Goal: Task Accomplishment & Management: Use online tool/utility

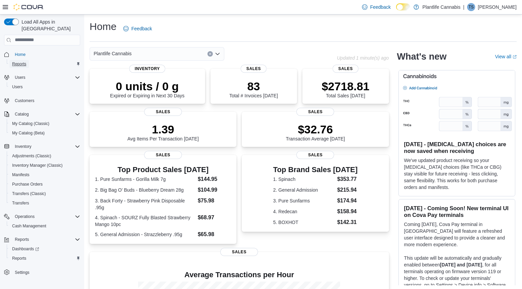
click at [22, 61] on span "Reports" at bounding box center [19, 63] width 14 height 5
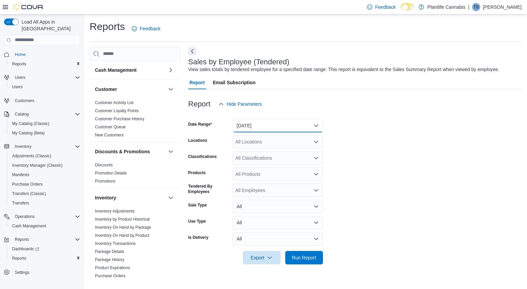
click at [259, 126] on button "[DATE]" at bounding box center [278, 125] width 90 height 13
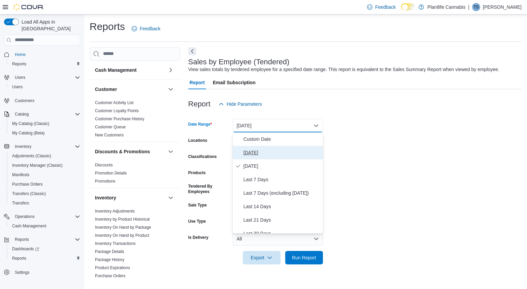
click at [253, 154] on span "[DATE]" at bounding box center [281, 152] width 77 height 8
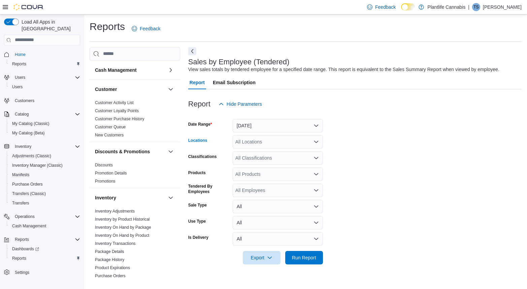
click at [255, 139] on div "All Locations" at bounding box center [278, 141] width 90 height 13
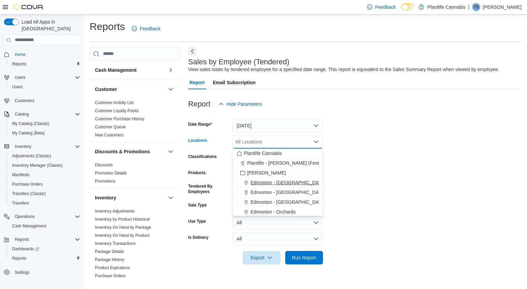
click at [303, 182] on span "Edmonton - [GEOGRAPHIC_DATA]" at bounding box center [287, 182] width 75 height 7
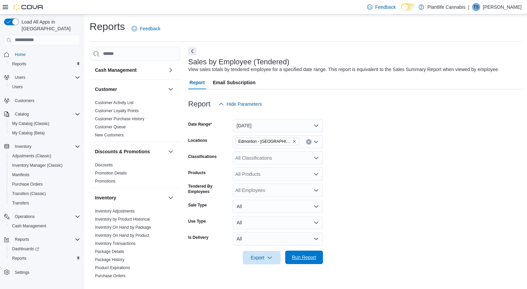
click at [306, 254] on span "Run Report" at bounding box center [304, 256] width 30 height 13
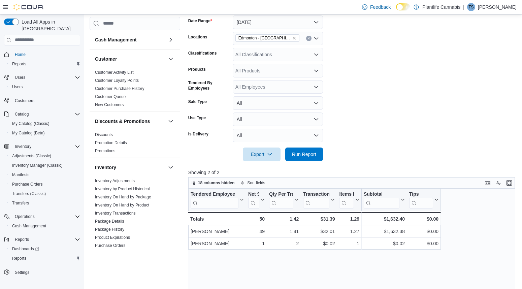
scroll to position [120, 0]
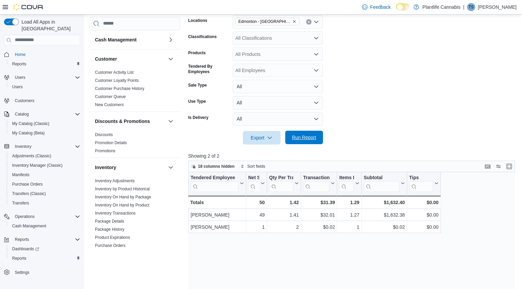
click at [313, 137] on span "Run Report" at bounding box center [304, 137] width 24 height 7
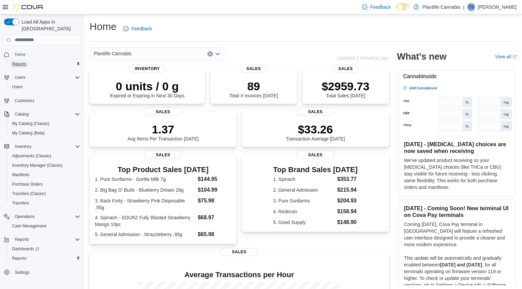
click at [21, 61] on span "Reports" at bounding box center [19, 63] width 14 height 5
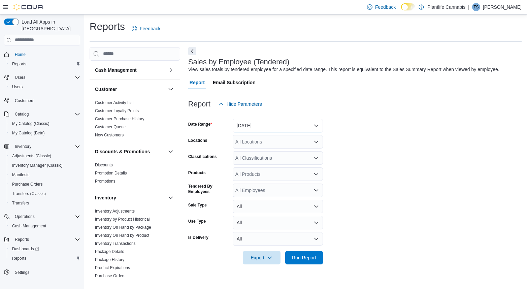
drag, startPoint x: 289, startPoint y: 129, endPoint x: 289, endPoint y: 119, distance: 10.5
click at [289, 129] on button "[DATE]" at bounding box center [278, 125] width 90 height 13
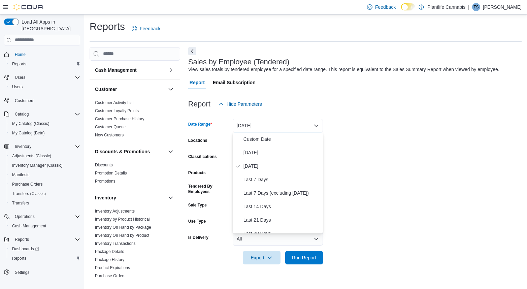
click at [229, 161] on div "Classifications" at bounding box center [209, 157] width 42 height 13
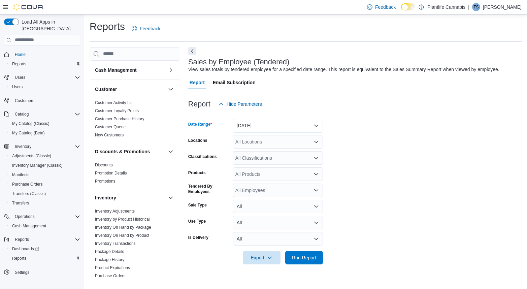
click at [282, 127] on button "[DATE]" at bounding box center [278, 125] width 90 height 13
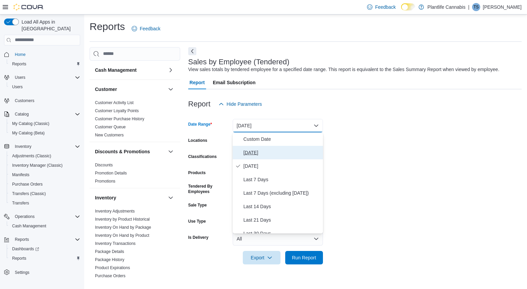
click at [254, 150] on span "[DATE]" at bounding box center [281, 152] width 77 height 8
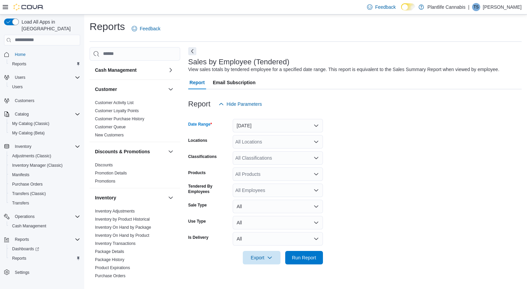
click at [283, 143] on div "All Locations" at bounding box center [278, 141] width 90 height 13
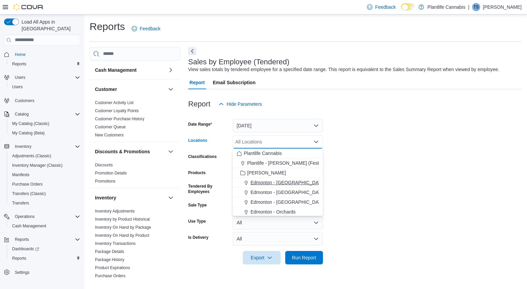
click at [277, 183] on span "Edmonton - [GEOGRAPHIC_DATA]" at bounding box center [287, 182] width 75 height 7
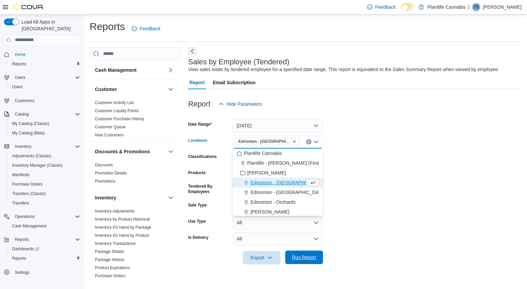
click at [301, 259] on span "Run Report" at bounding box center [304, 257] width 24 height 7
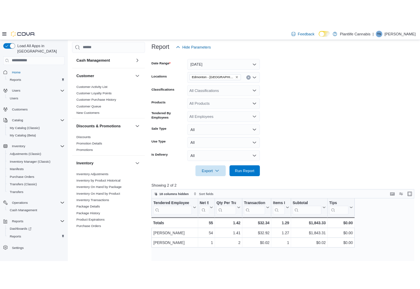
scroll to position [84, 0]
